Goal: Transaction & Acquisition: Obtain resource

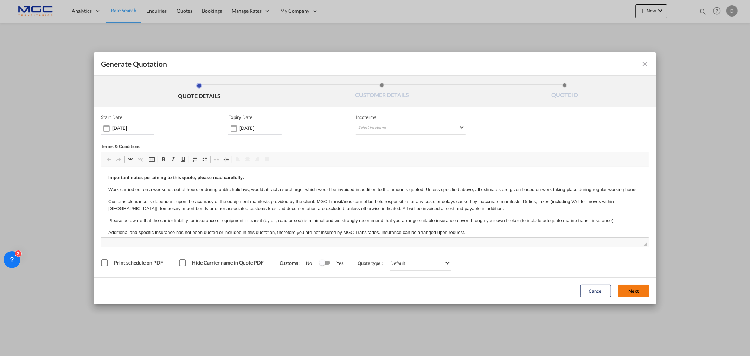
click at [622, 289] on button "Next" at bounding box center [633, 290] width 31 height 13
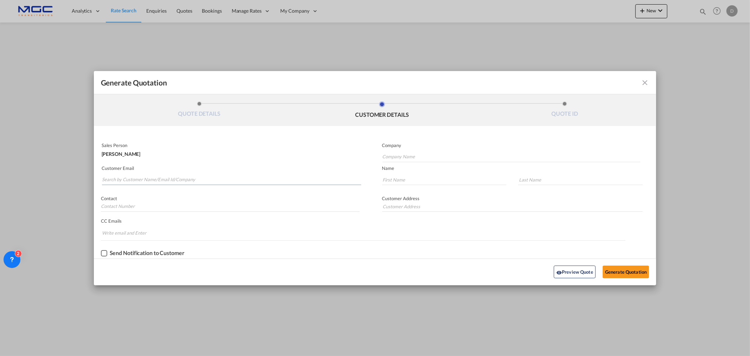
click at [142, 179] on input "Search by Customer Name/Email Id/Company" at bounding box center [231, 179] width 259 height 11
paste input "[URL][DOMAIN_NAME]"
type input "[URL][DOMAIN_NAME]"
drag, startPoint x: 226, startPoint y: 180, endPoint x: -37, endPoint y: 153, distance: 264.3
click at [0, 153] on html "Analytics Reports Dashboard Rate Search Enquiries Quotes" at bounding box center [375, 178] width 750 height 356
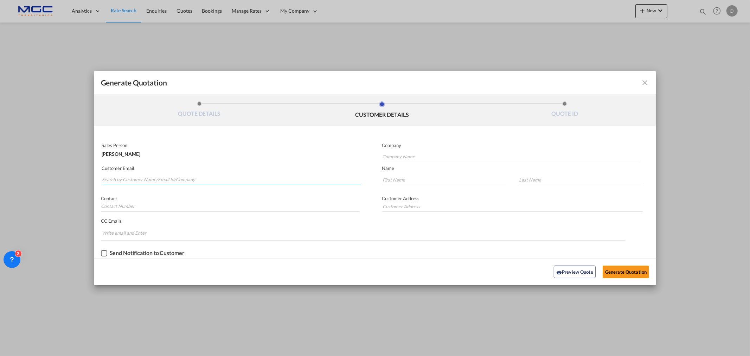
click at [207, 176] on input "Search by Customer Name/Email Id/Company" at bounding box center [231, 179] width 259 height 11
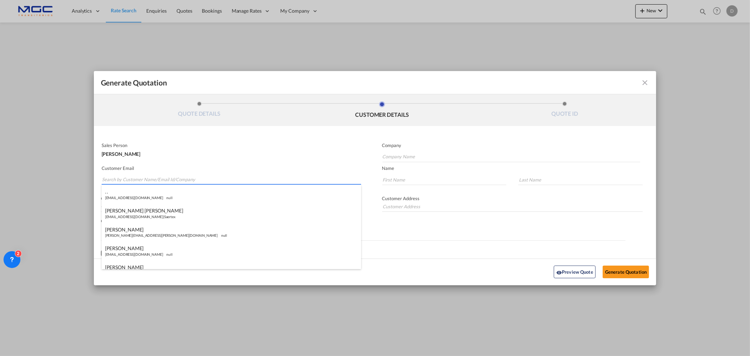
paste input "Gizem Polat <[EMAIL_ADDRESS][DOMAIN_NAME]>"
drag, startPoint x: 128, startPoint y: 180, endPoint x: 47, endPoint y: 180, distance: 80.8
click at [47, 180] on div "Generate Quotation QUOTE DETAILS CUSTOMER DETAILS QUOTE ID Start Date [DATE] Ex…" at bounding box center [375, 178] width 750 height 356
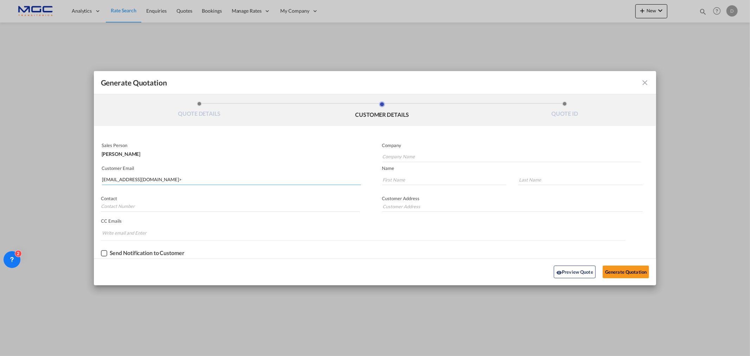
click at [162, 180] on input "[EMAIL_ADDRESS][DOMAIN_NAME]>" at bounding box center [231, 179] width 259 height 11
type input "[EMAIL_ADDRESS][DOMAIN_NAME]"
click at [422, 158] on input "Company Name" at bounding box center [511, 156] width 258 height 11
click at [396, 184] on input "Generate QuotationQUOTE ..." at bounding box center [444, 179] width 124 height 11
paste input "Gizem"
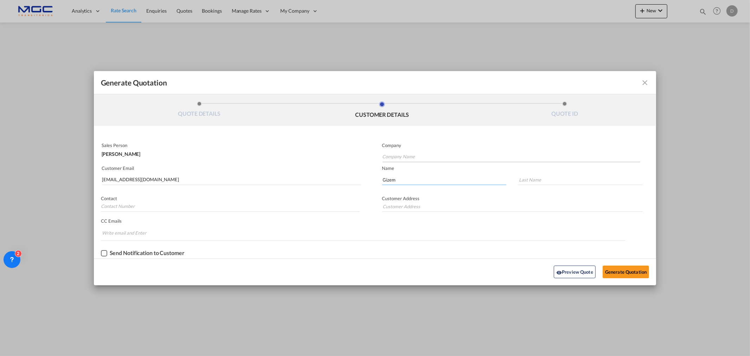
type input "Gizem"
click at [394, 155] on input "Company Name" at bounding box center [511, 156] width 258 height 11
type input "URSA"
click at [628, 272] on button "Generate Quotation" at bounding box center [625, 271] width 46 height 13
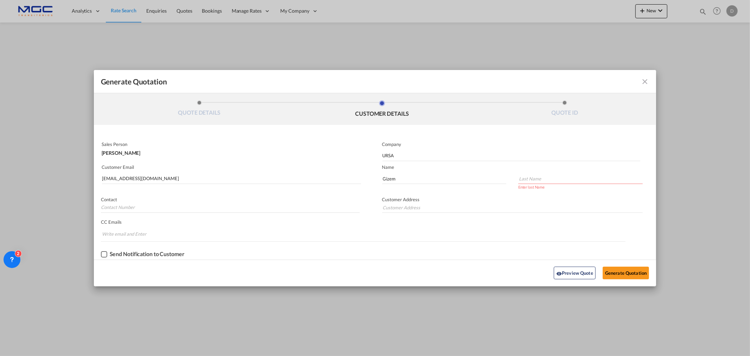
click at [545, 177] on input "Generate QuotationQUOTE ..." at bounding box center [580, 178] width 124 height 11
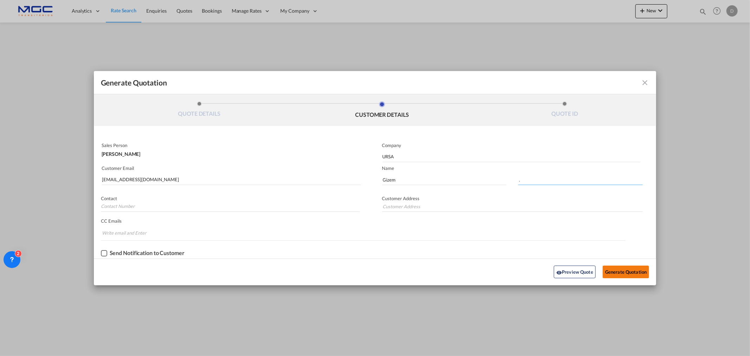
type input "."
click at [626, 267] on button "Generate Quotation" at bounding box center [625, 271] width 46 height 13
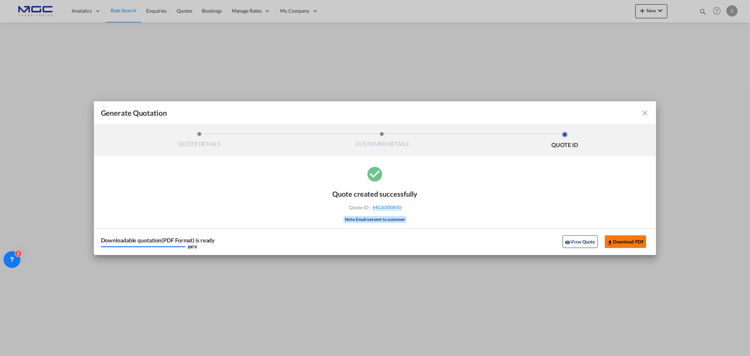
click at [614, 237] on button "Download PDF" at bounding box center [625, 241] width 42 height 13
